Goal: Check status: Check status

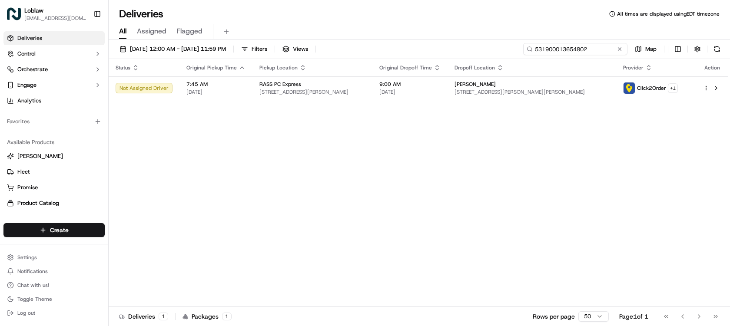
click at [597, 51] on input "531900013654802" at bounding box center [575, 49] width 104 height 12
paste input "580030"
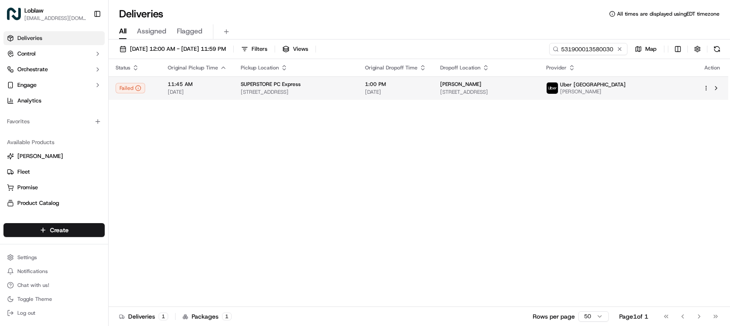
click at [426, 87] on span "1:00 PM" at bounding box center [395, 84] width 61 height 7
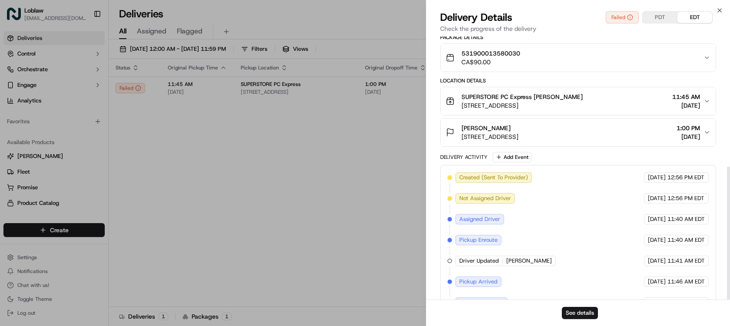
scroll to position [257, 0]
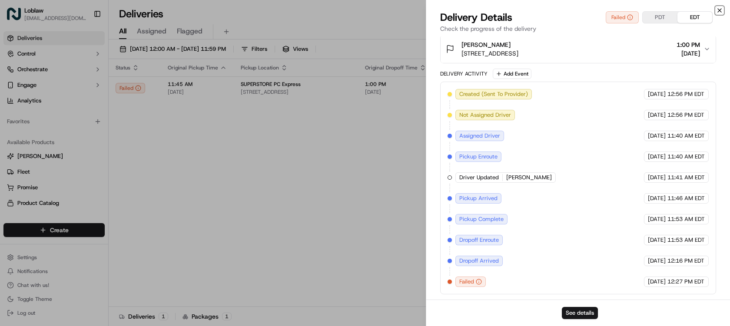
click at [716, 9] on icon "button" at bounding box center [719, 10] width 7 height 7
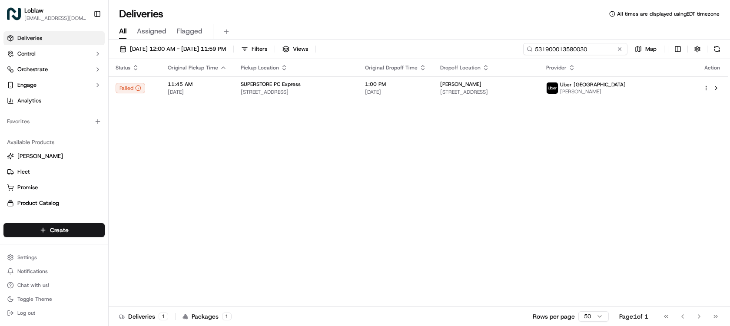
click at [599, 49] on input "531900013580030" at bounding box center [575, 49] width 104 height 12
paste input "654132"
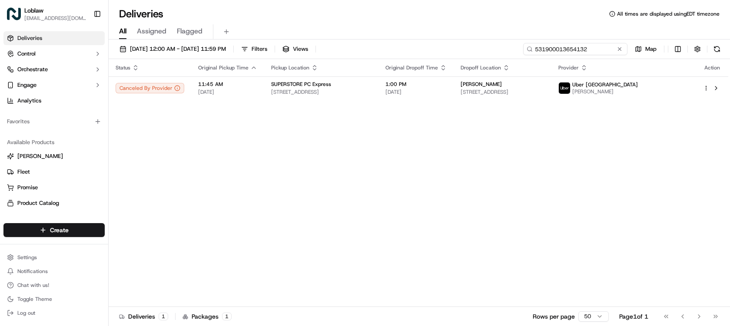
click at [586, 52] on input "531900013654132" at bounding box center [575, 49] width 104 height 12
paste input "65848"
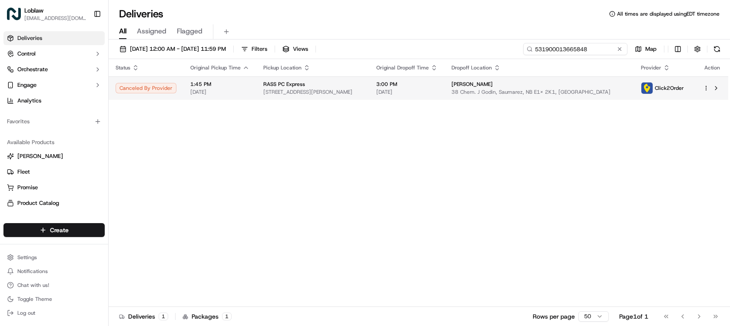
type input "531900013665848"
click at [428, 91] on span "[DATE]" at bounding box center [406, 92] width 61 height 7
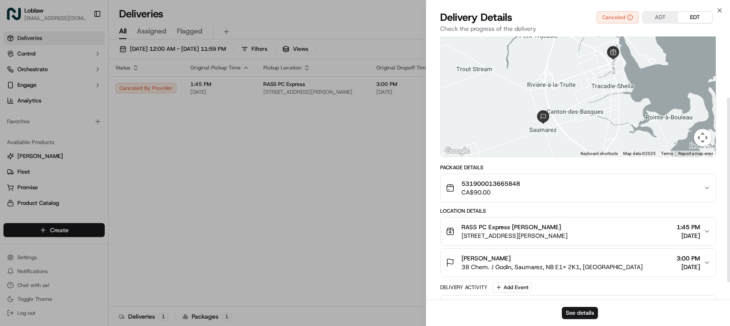
scroll to position [87, 0]
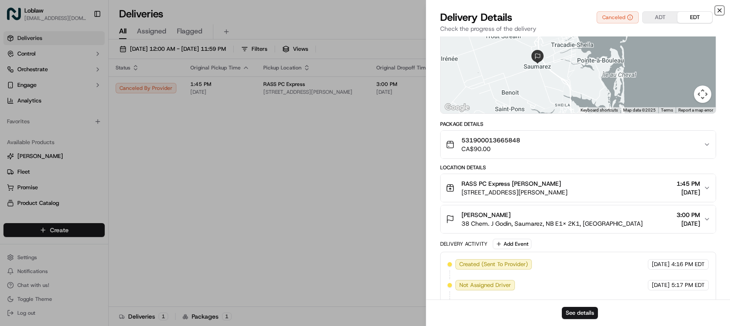
click at [721, 9] on icon "button" at bounding box center [719, 10] width 7 height 7
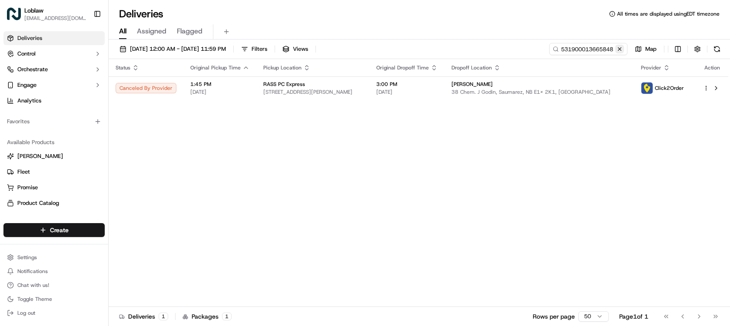
click at [623, 48] on button at bounding box center [620, 49] width 9 height 9
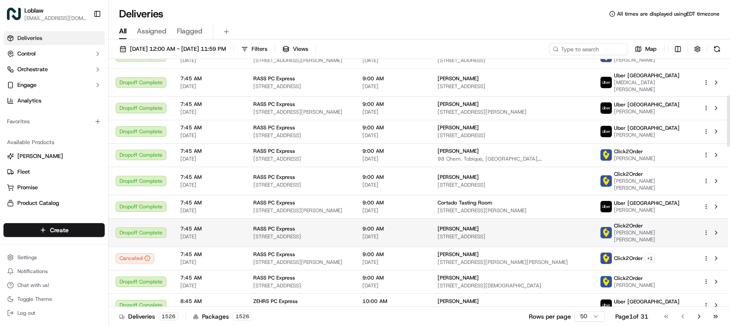
scroll to position [174, 0]
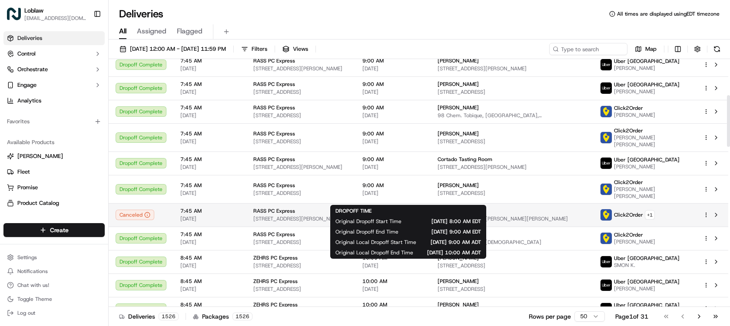
click at [415, 216] on span "[DATE]" at bounding box center [393, 219] width 61 height 7
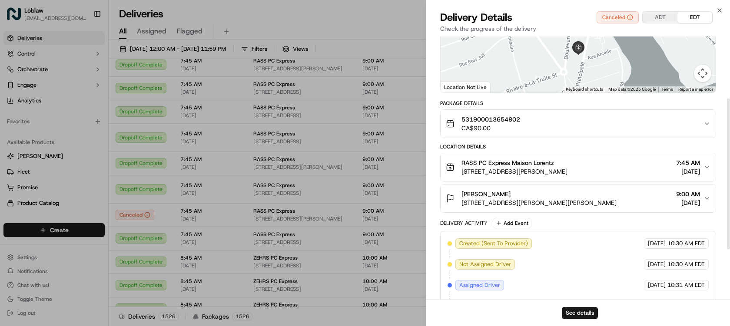
scroll to position [0, 0]
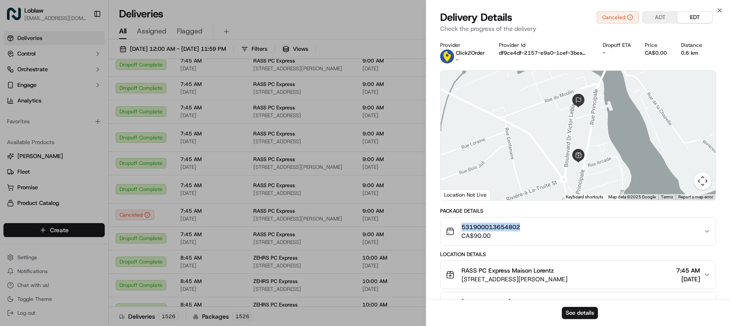
drag, startPoint x: 526, startPoint y: 225, endPoint x: 460, endPoint y: 223, distance: 65.7
click at [460, 223] on div "531900013654802 CA$90.00" at bounding box center [575, 231] width 258 height 17
copy span "531900013654802"
